Goal: Information Seeking & Learning: Learn about a topic

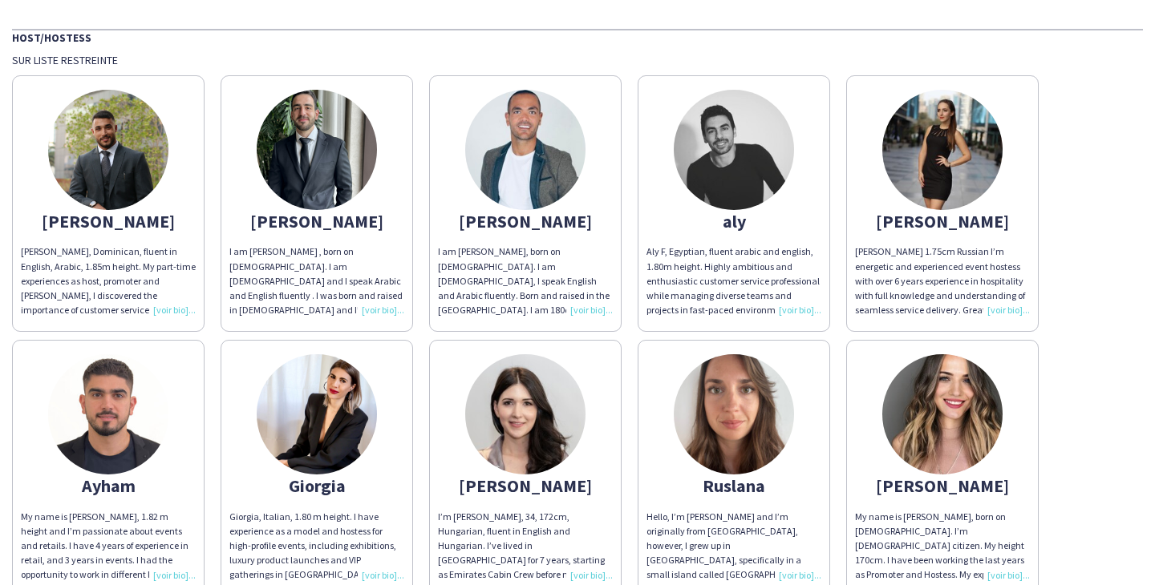
scroll to position [108, 0]
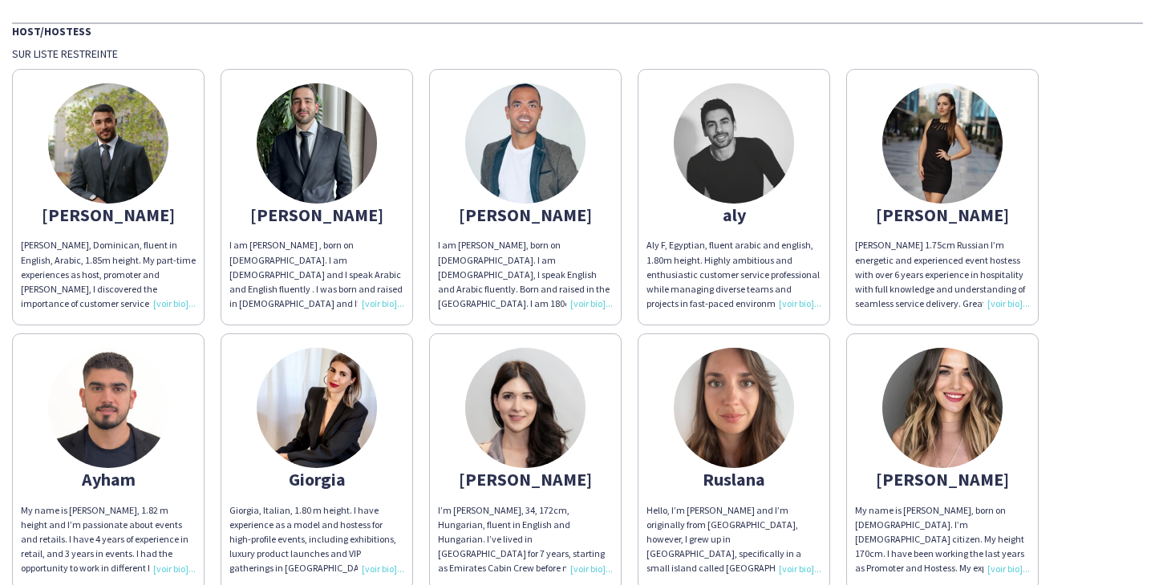
click at [148, 164] on img at bounding box center [108, 143] width 120 height 120
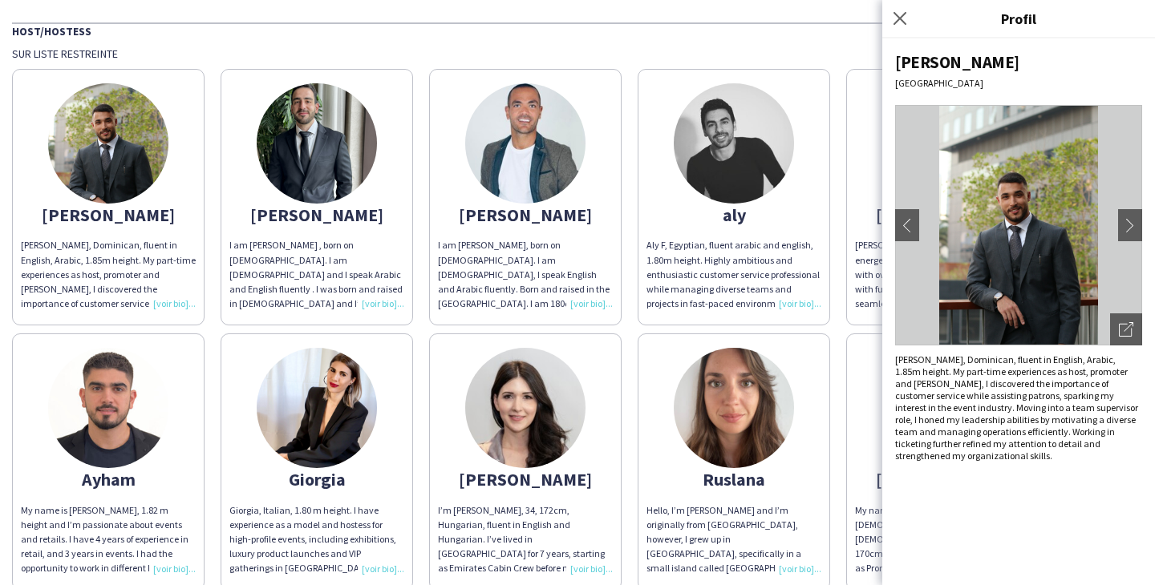
click at [247, 169] on app-share-pages-crew-card "[PERSON_NAME] I am [PERSON_NAME] , born on [DEMOGRAPHIC_DATA]. I am [DEMOGRAPHI…" at bounding box center [317, 197] width 192 height 257
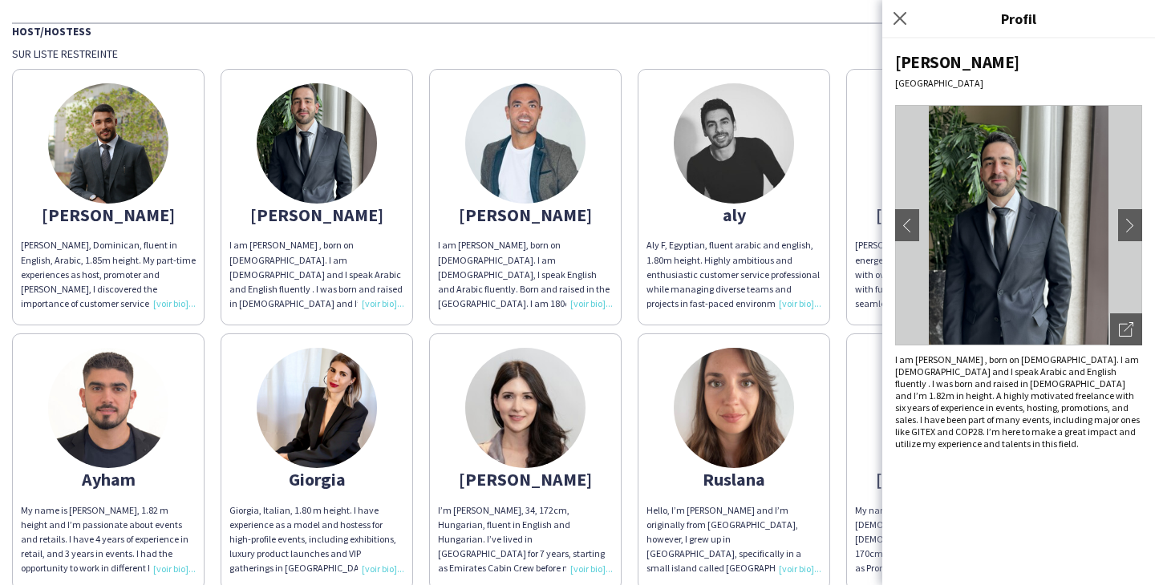
click at [474, 182] on app-share-pages-crew-card "[PERSON_NAME] am [PERSON_NAME], born on [DEMOGRAPHIC_DATA]. I am [DEMOGRAPHIC_D…" at bounding box center [525, 197] width 192 height 257
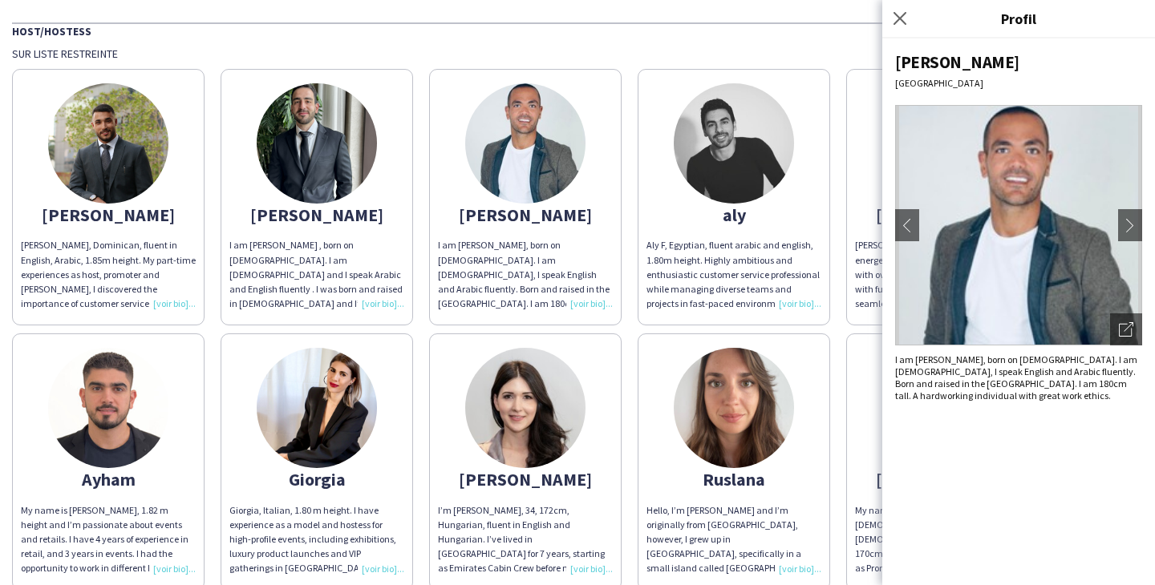
click at [658, 183] on app-share-pages-crew-card "aly Aly F, Egyptian, fluent arabic and english, 1.80m height. Highly ambitious …" at bounding box center [733, 197] width 192 height 257
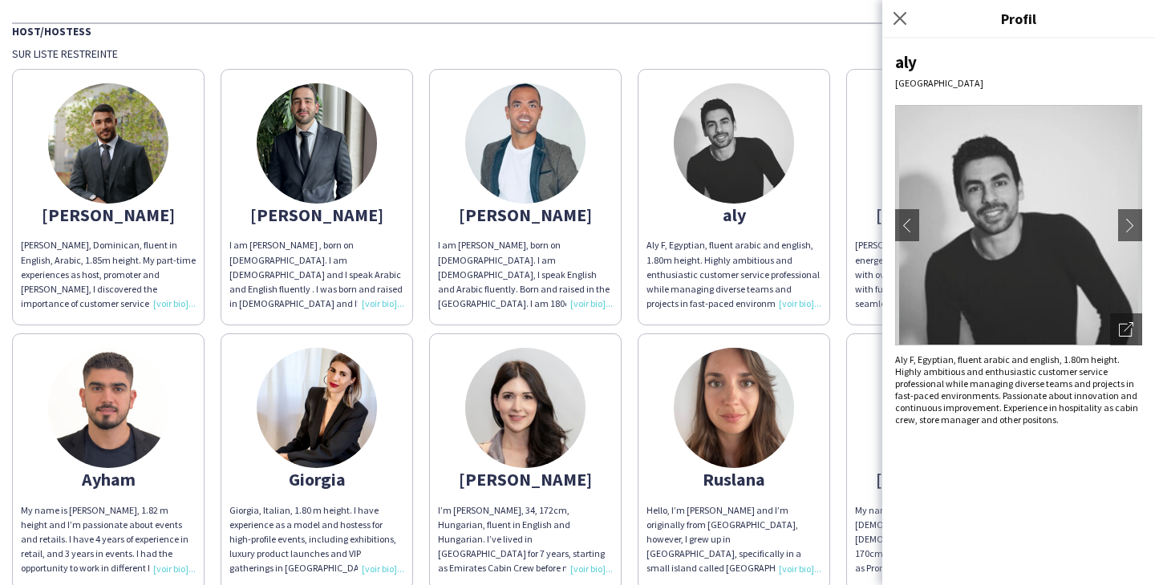
scroll to position [0, 0]
click at [641, 403] on app-share-pages-crew-card "Ruslana Hello, I’m [PERSON_NAME] and I’m originally from [GEOGRAPHIC_DATA], how…" at bounding box center [733, 462] width 192 height 257
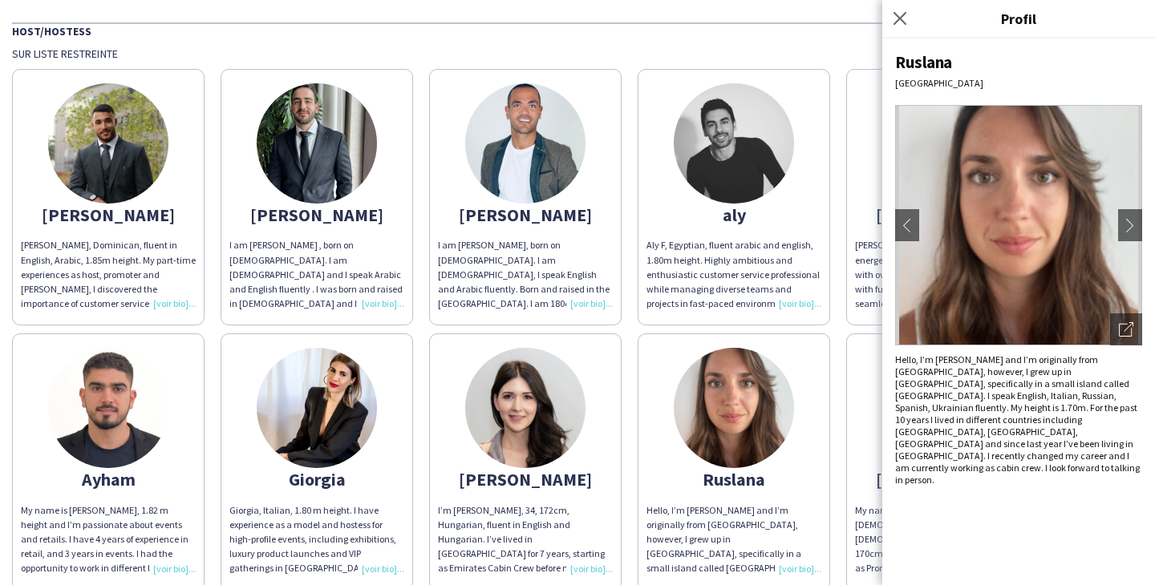
click at [1150, 212] on div "Ruslana [GEOGRAPHIC_DATA] chevron-left chevron-right Ouvrir les photos pop-in H…" at bounding box center [1018, 311] width 273 height 547
click at [1143, 212] on div "Ruslana [GEOGRAPHIC_DATA] chevron-left chevron-right Ouvrir les photos pop-in H…" at bounding box center [1018, 311] width 273 height 547
click at [1127, 215] on button "chevron-right" at bounding box center [1130, 225] width 32 height 32
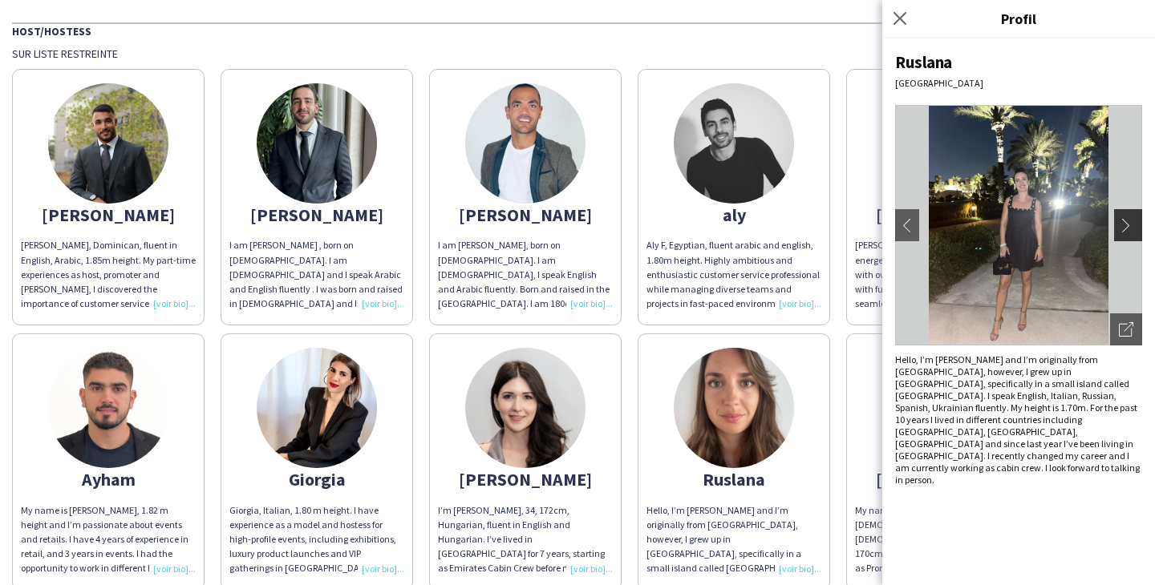
click at [1126, 215] on button "chevron-right" at bounding box center [1130, 225] width 32 height 32
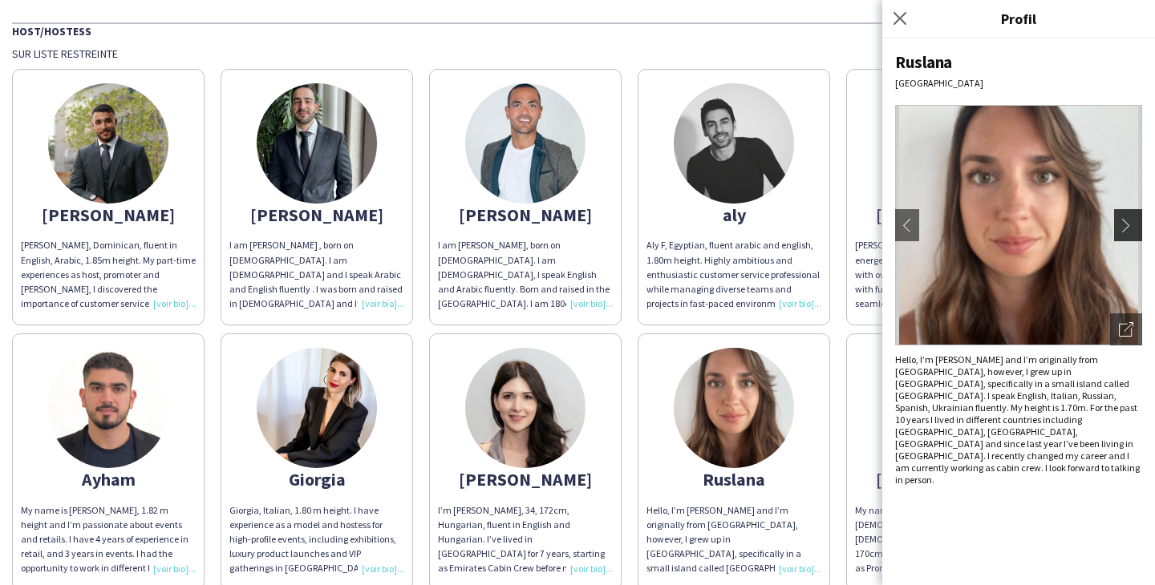
click at [1115, 221] on button "chevron-right" at bounding box center [1130, 225] width 32 height 32
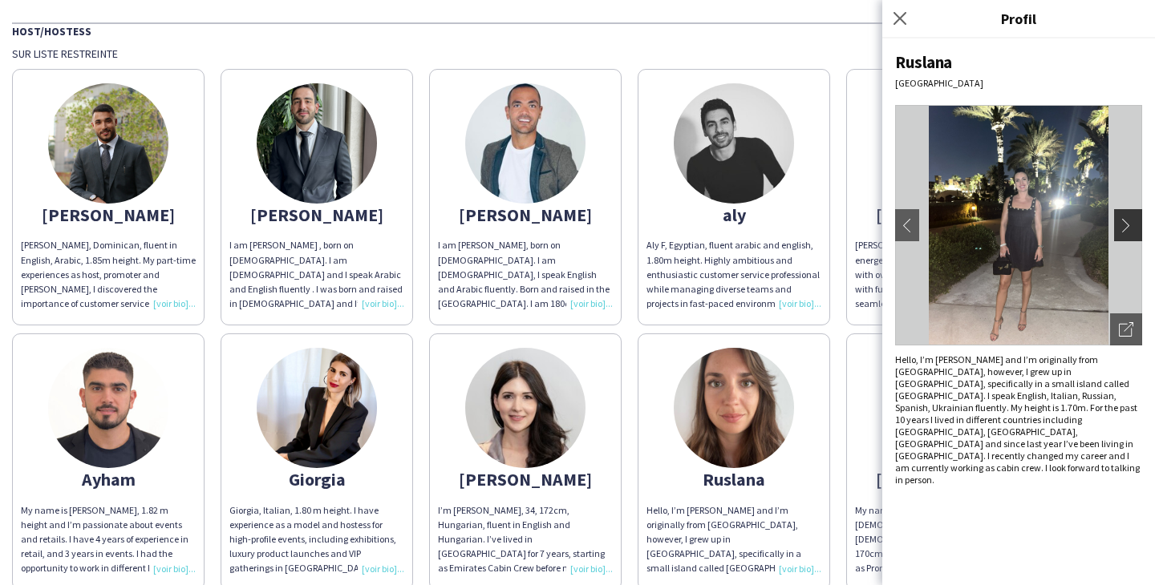
click at [1135, 225] on app-icon "chevron-right" at bounding box center [1130, 225] width 22 height 14
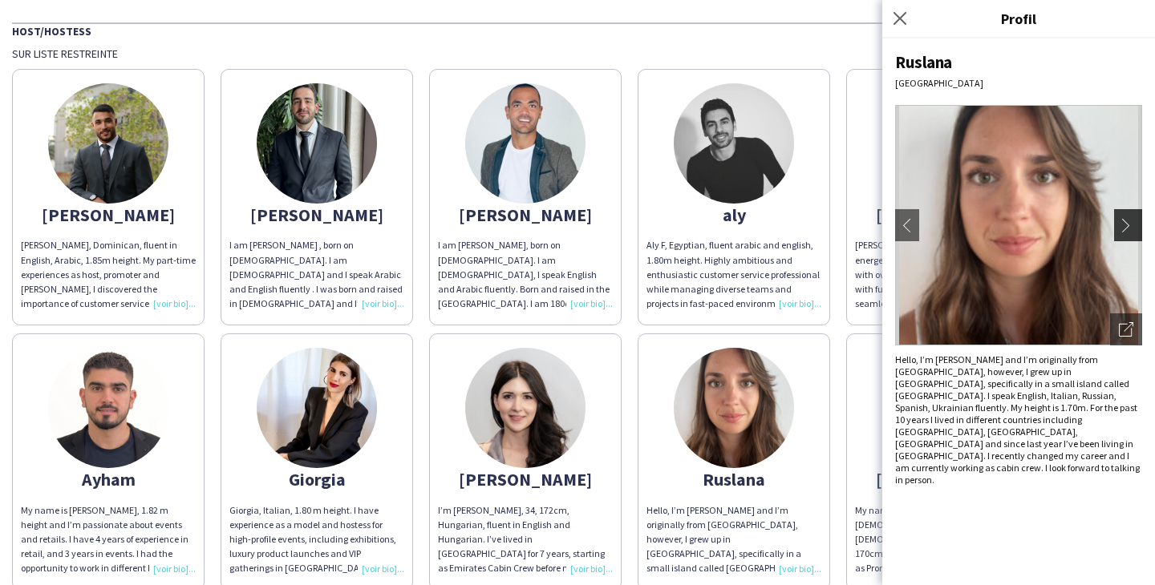
click at [1135, 225] on app-icon "chevron-right" at bounding box center [1130, 225] width 22 height 14
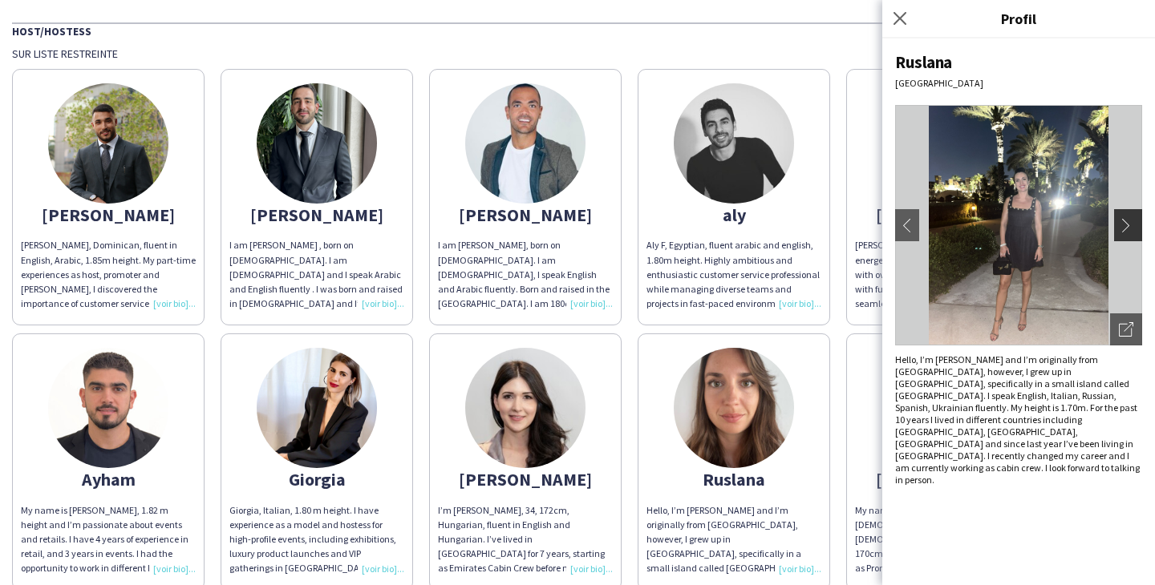
click at [1135, 225] on app-icon "chevron-right" at bounding box center [1130, 225] width 22 height 14
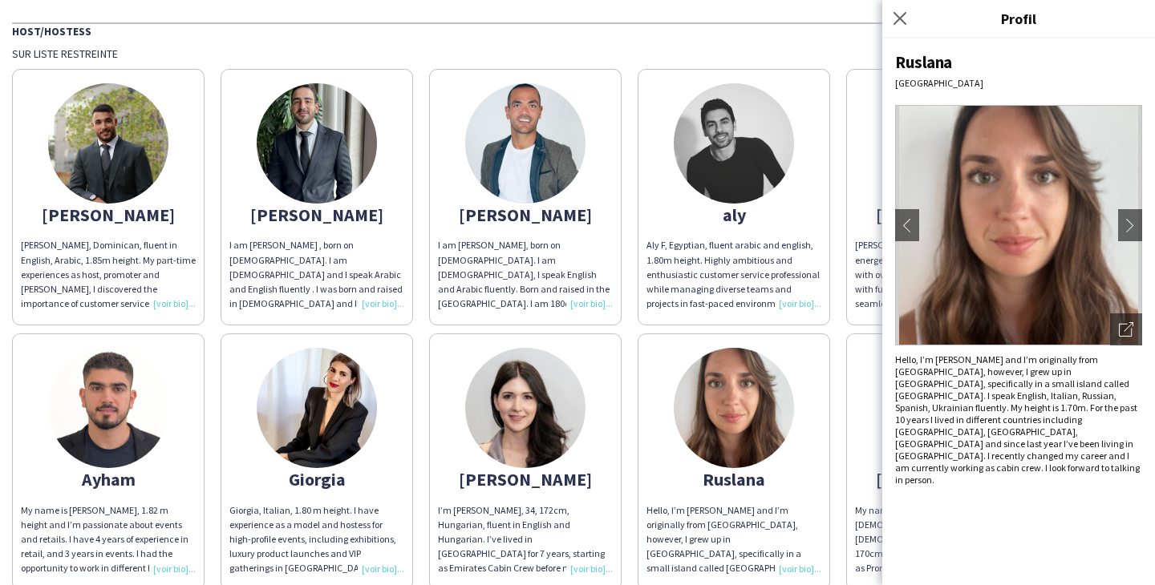
click at [559, 411] on img at bounding box center [525, 408] width 120 height 120
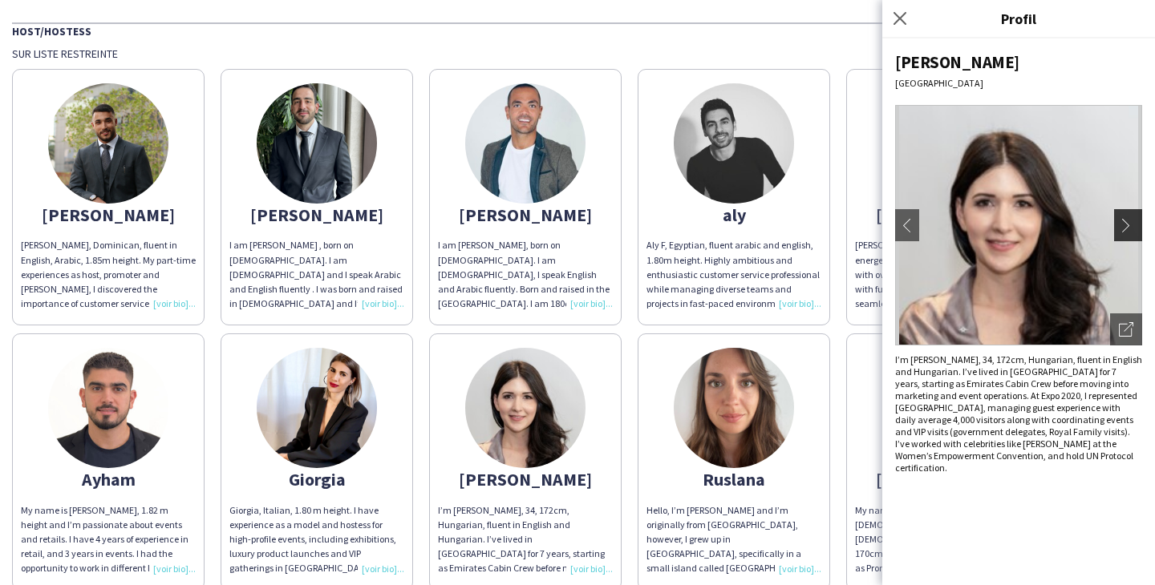
click at [1126, 225] on app-icon "chevron-right" at bounding box center [1130, 225] width 22 height 14
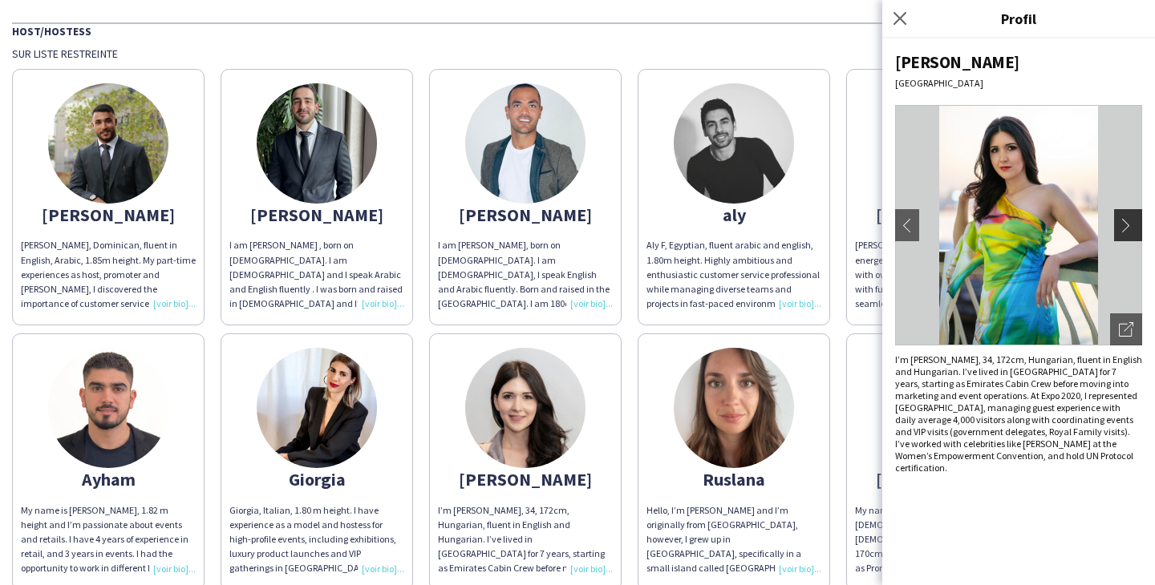
click at [1126, 226] on app-icon "chevron-right" at bounding box center [1130, 225] width 22 height 14
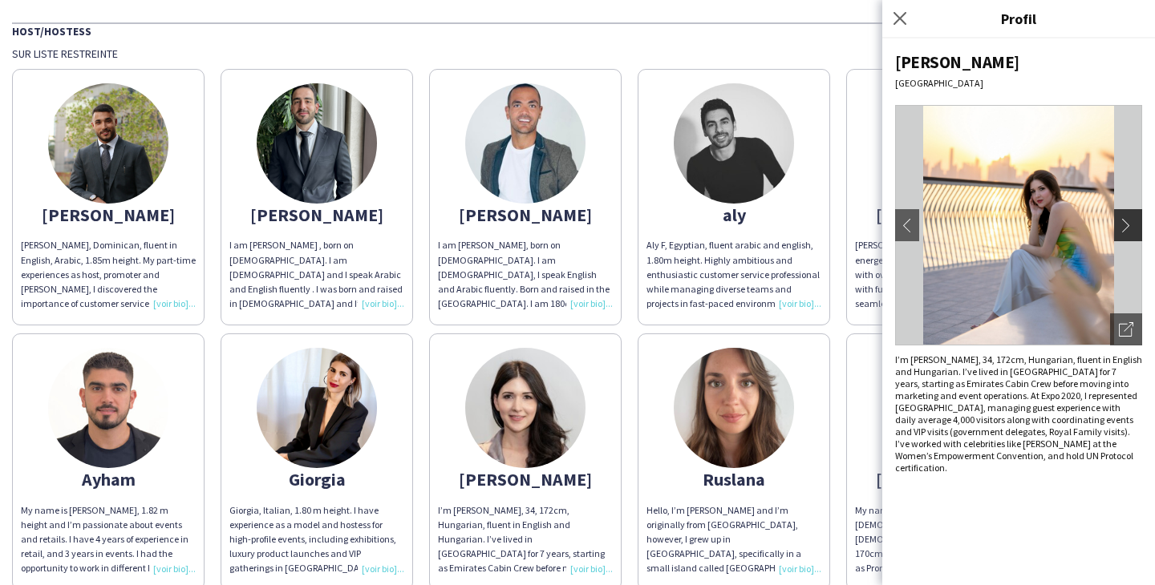
click at [1126, 226] on app-icon "chevron-right" at bounding box center [1130, 225] width 22 height 14
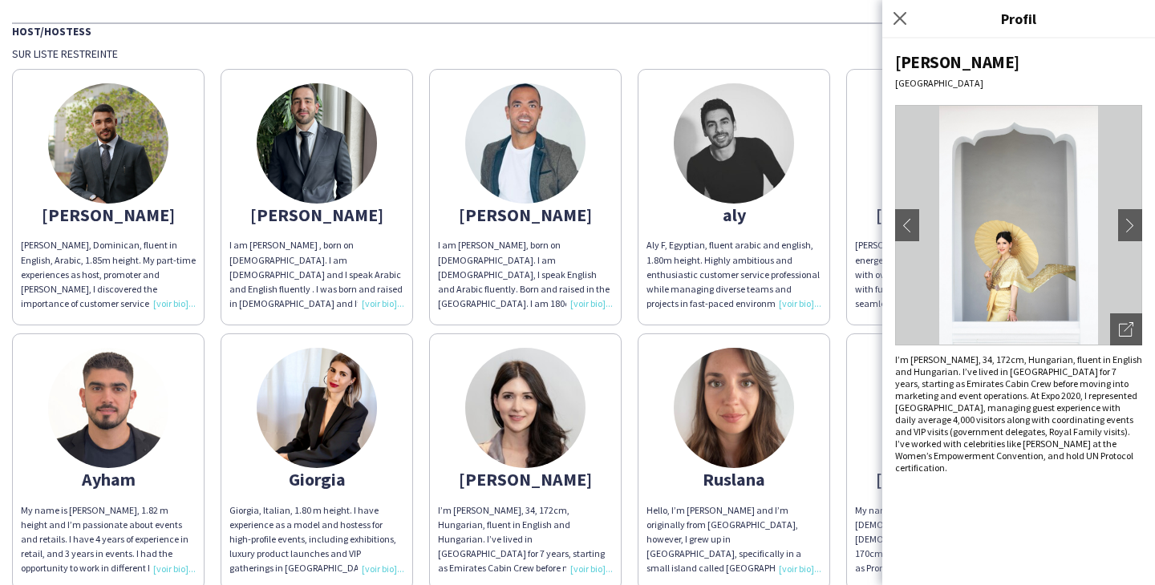
click at [392, 429] on app-share-pages-crew-card "[PERSON_NAME], Italian, 1.80 m height. I have experience as a model and hostess…" at bounding box center [317, 462] width 192 height 257
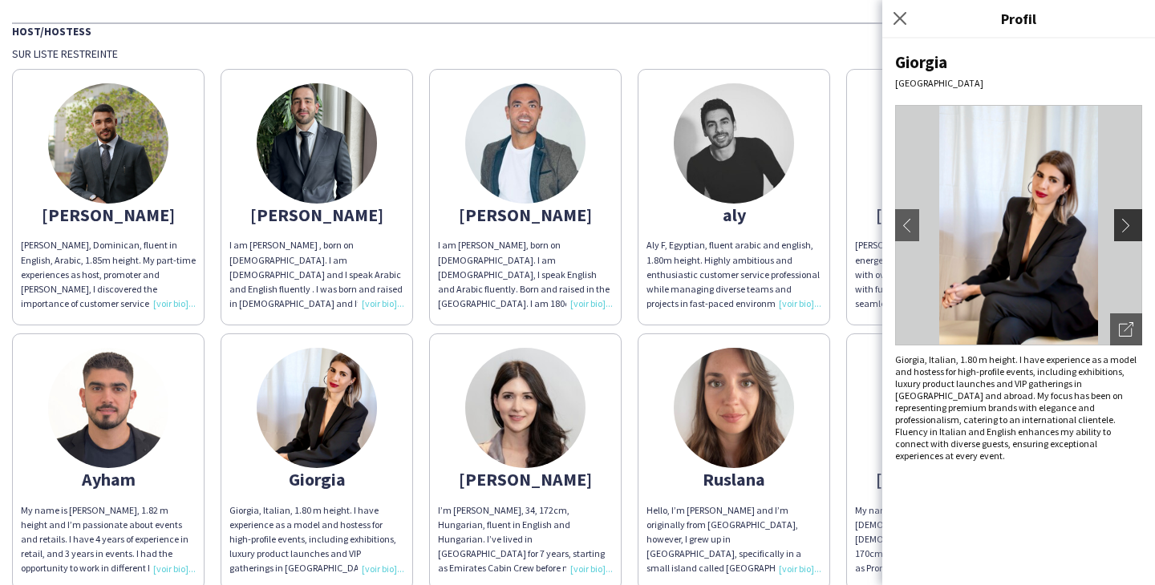
click at [1122, 209] on button "chevron-right" at bounding box center [1130, 225] width 32 height 32
click at [1123, 215] on button "chevron-right" at bounding box center [1130, 225] width 32 height 32
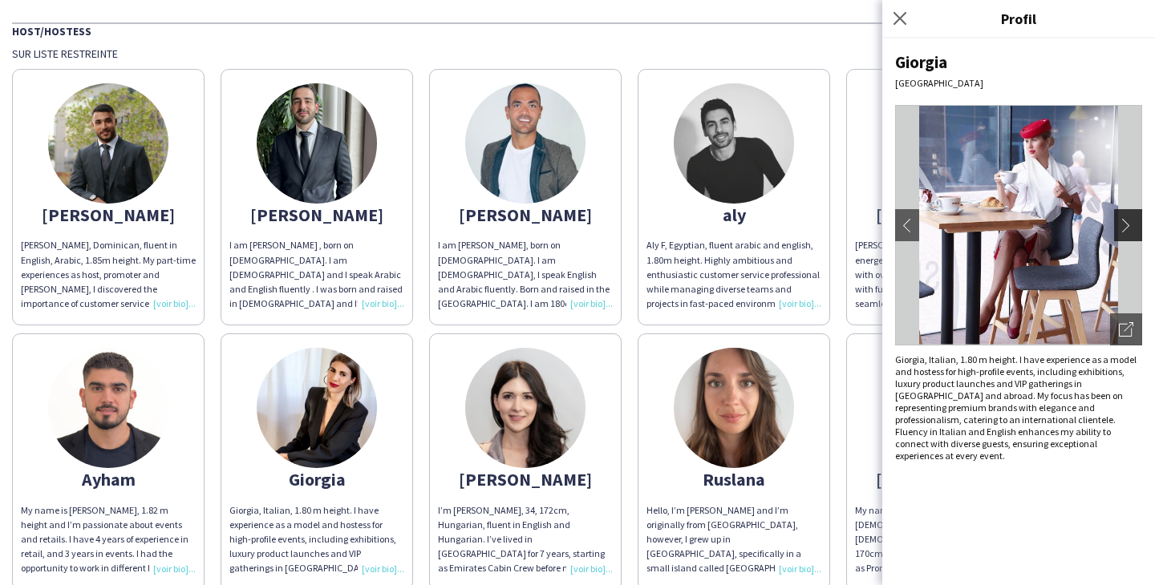
click at [1123, 215] on button "chevron-right" at bounding box center [1130, 225] width 32 height 32
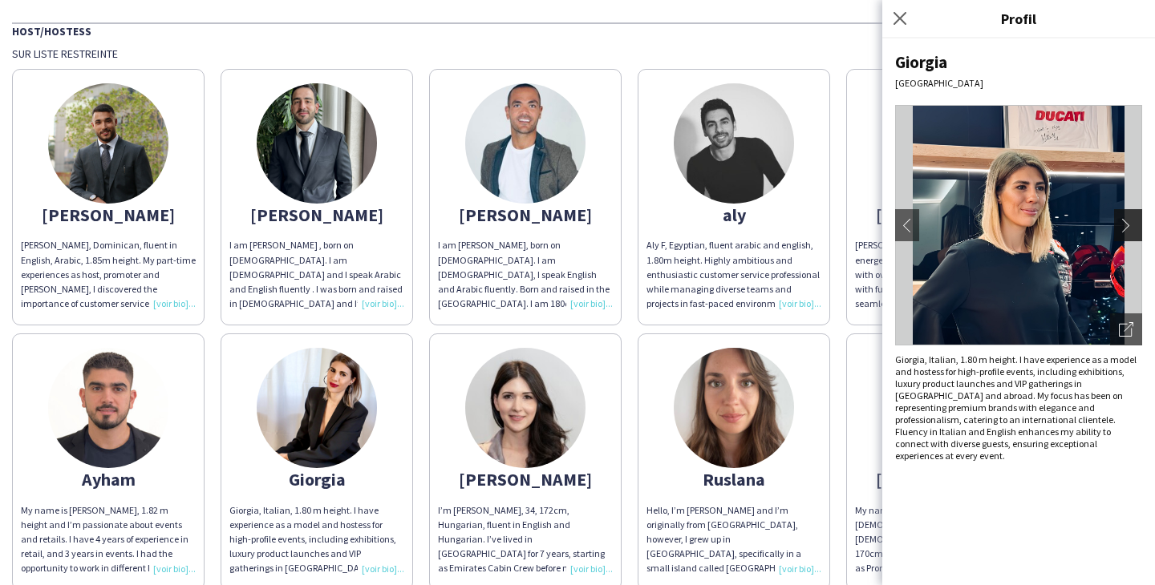
click at [1123, 216] on button "chevron-right" at bounding box center [1130, 225] width 32 height 32
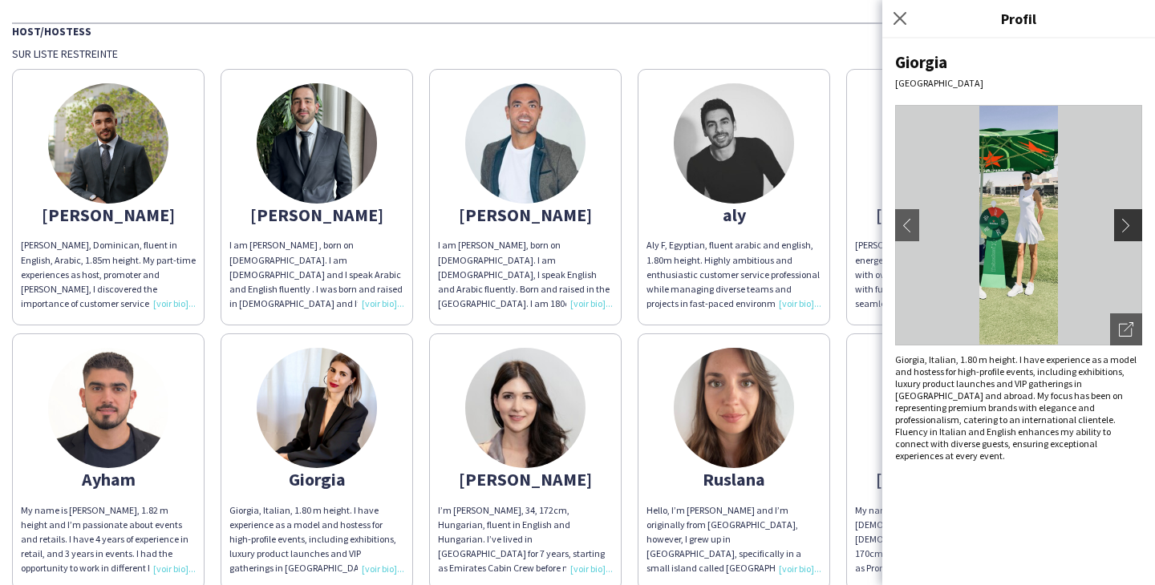
click at [1123, 216] on button "chevron-right" at bounding box center [1130, 225] width 32 height 32
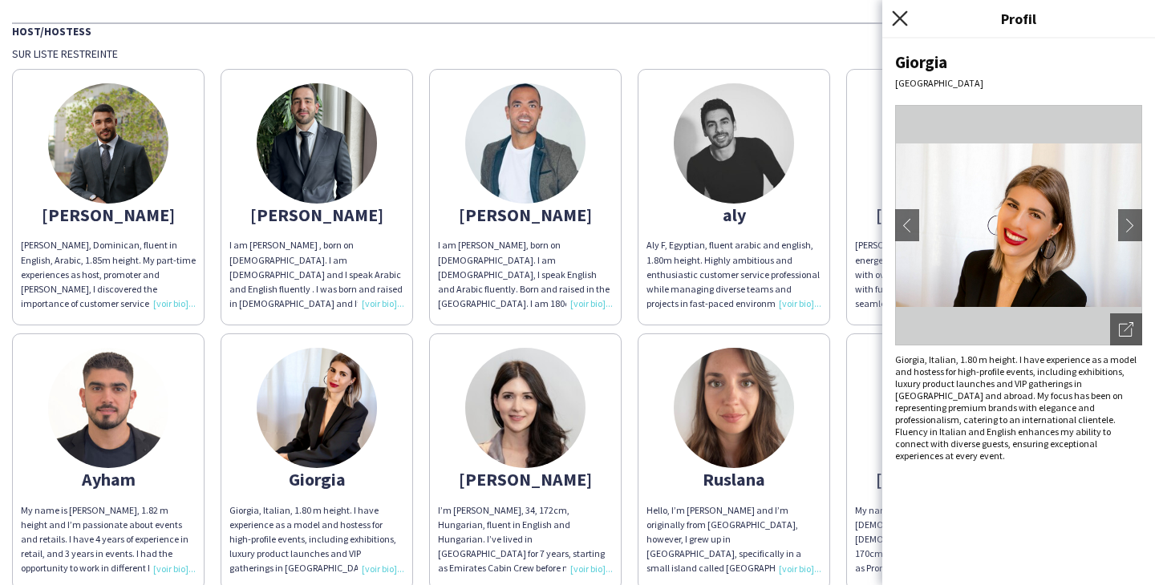
click at [904, 23] on icon at bounding box center [899, 17] width 15 height 15
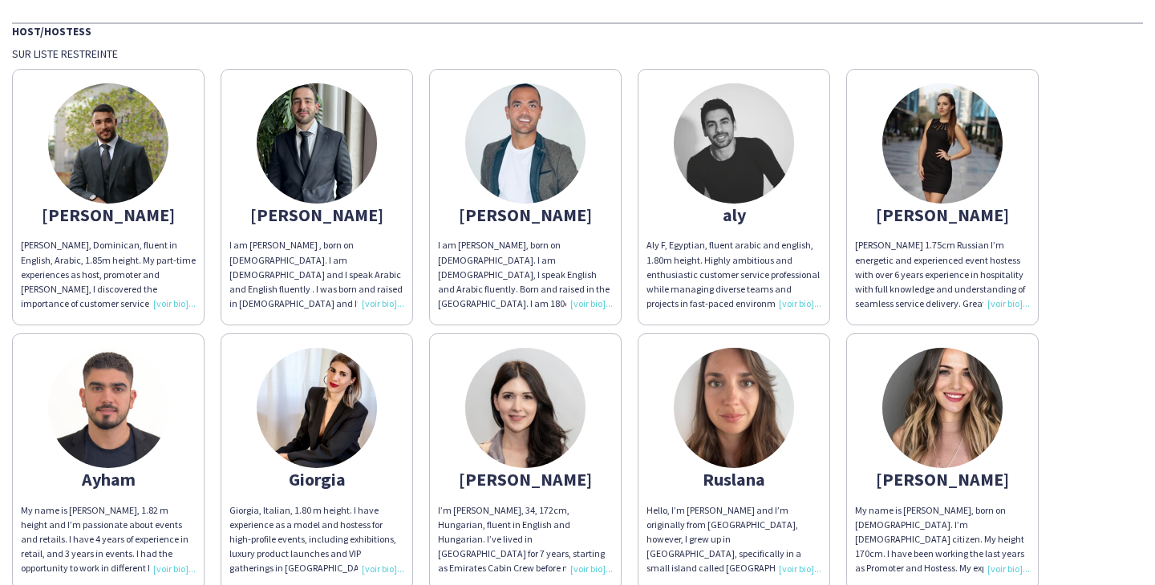
click at [907, 396] on img at bounding box center [942, 408] width 120 height 120
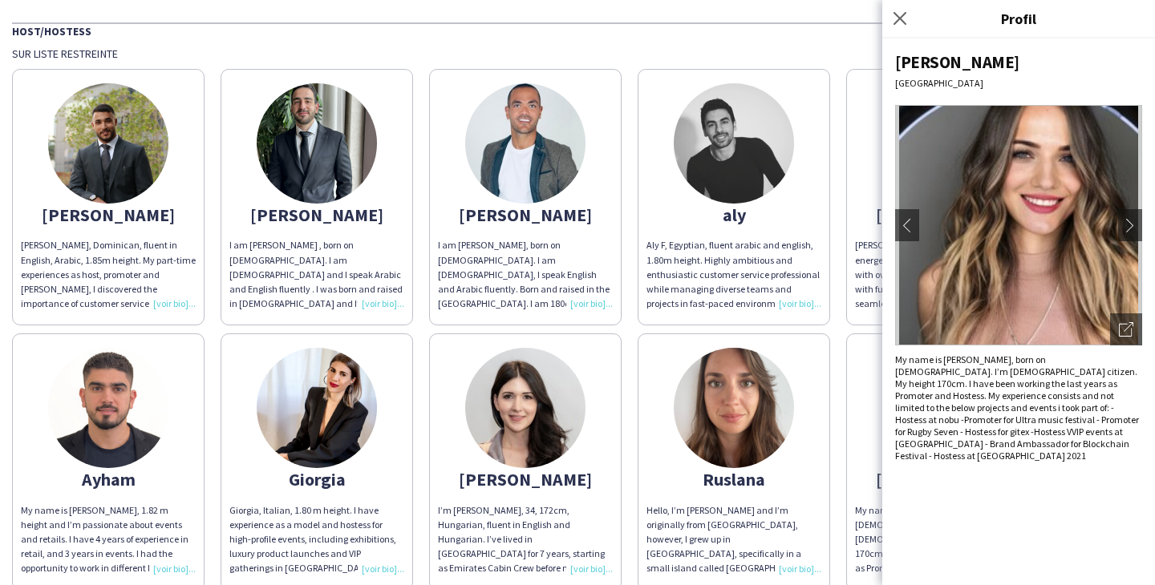
click at [1115, 222] on img at bounding box center [1018, 225] width 247 height 241
click at [1123, 225] on app-icon "chevron-right" at bounding box center [1130, 225] width 22 height 14
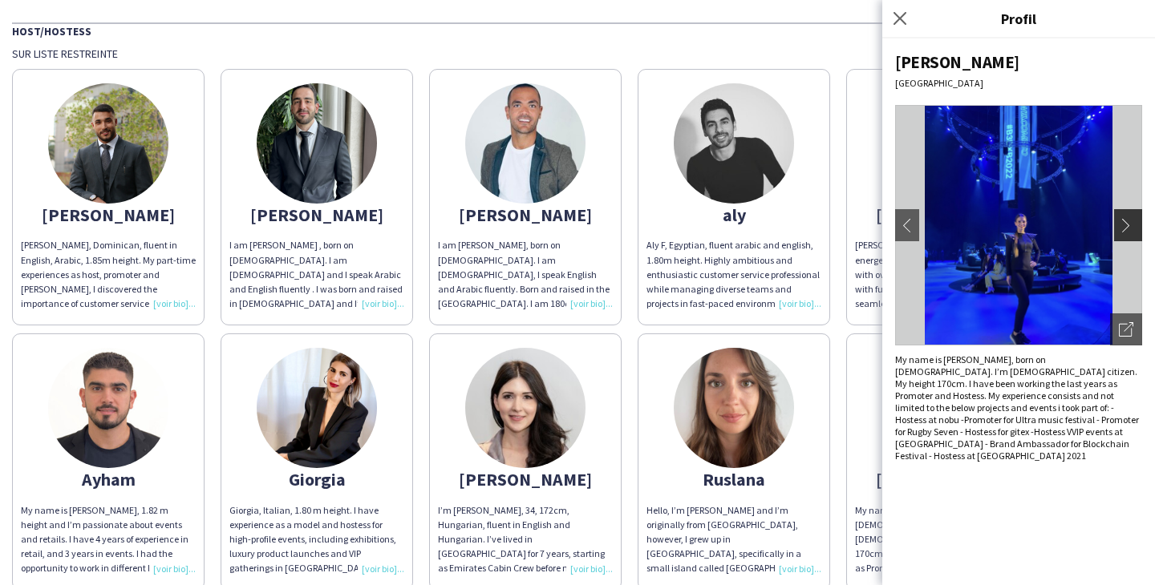
click at [1123, 227] on app-icon "chevron-right" at bounding box center [1130, 225] width 22 height 14
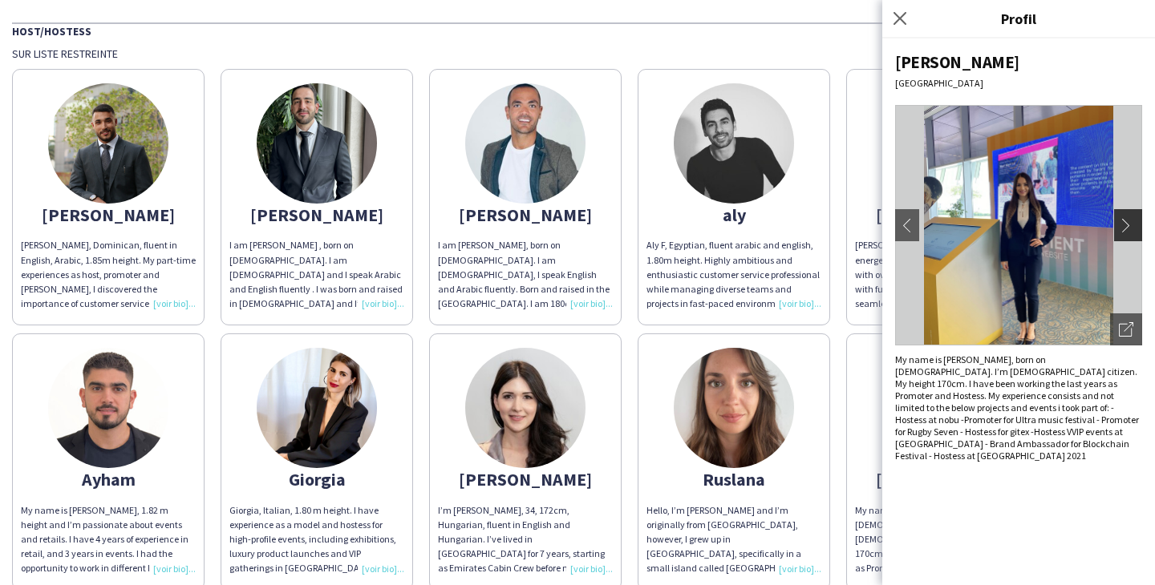
click at [1123, 227] on app-icon "chevron-right" at bounding box center [1130, 225] width 22 height 14
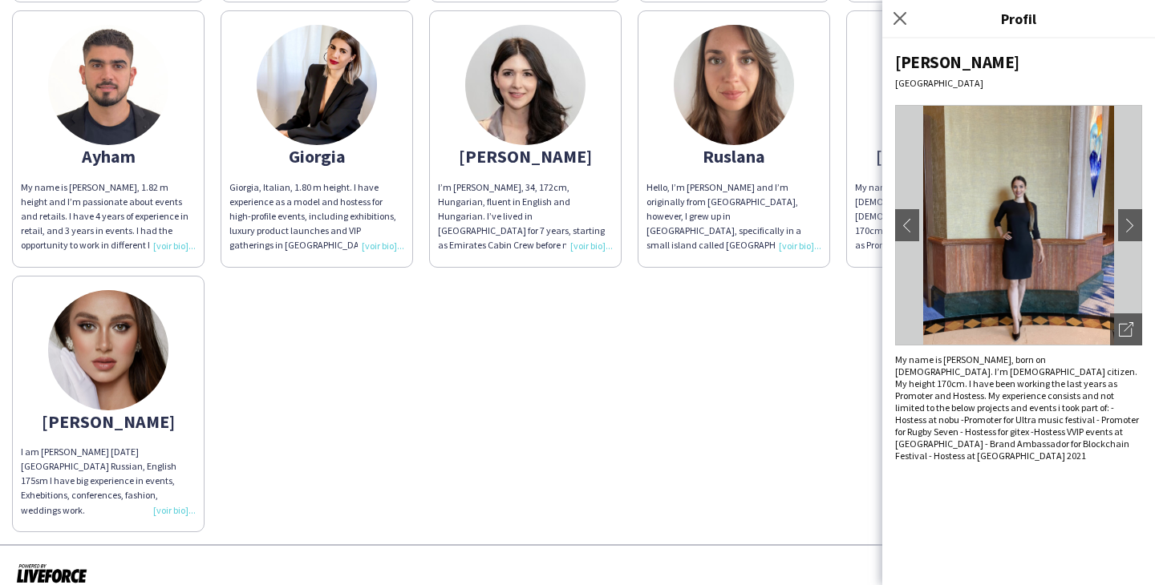
scroll to position [431, 0]
click at [178, 374] on app-share-pages-crew-card "[PERSON_NAME] I am [PERSON_NAME] [DATE] [GEOGRAPHIC_DATA] Russian, English 175s…" at bounding box center [108, 405] width 192 height 257
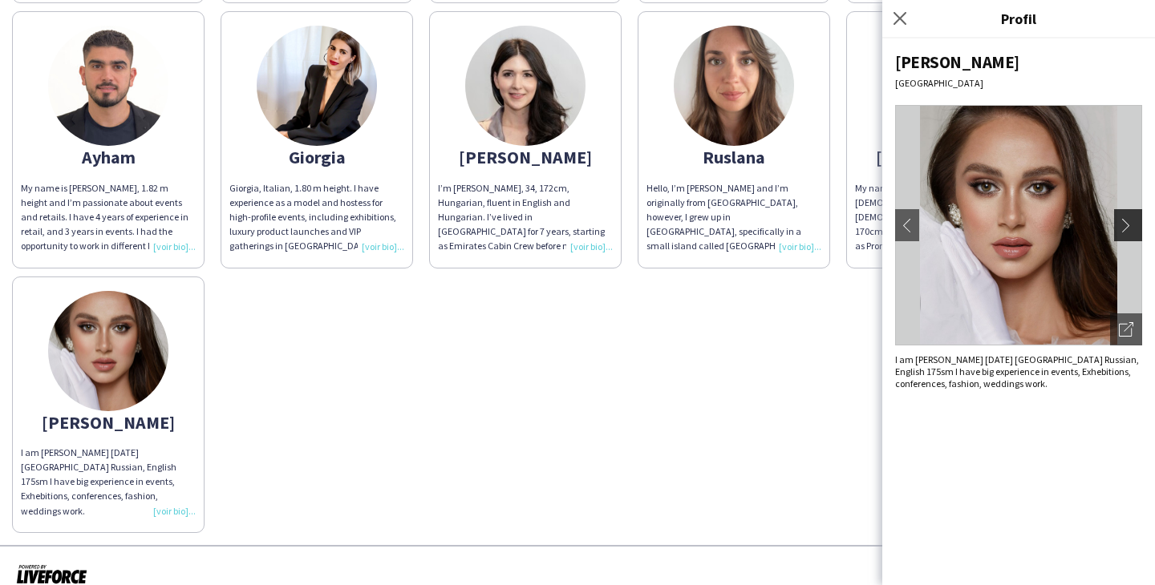
click at [1125, 228] on app-icon "chevron-right" at bounding box center [1130, 225] width 22 height 14
